Goal: Find specific fact: Find specific fact

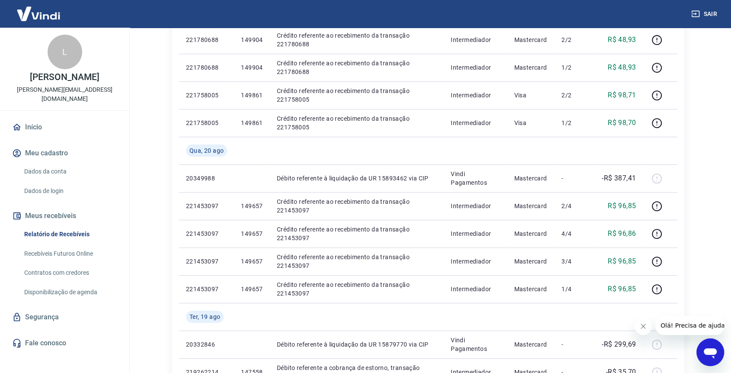
scroll to position [234, 0]
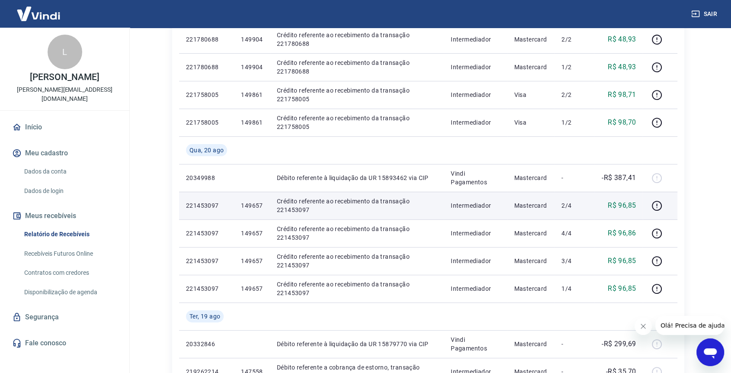
click at [252, 206] on p "149657" at bounding box center [252, 205] width 22 height 9
copy p "149657"
